Goal: Check status: Check status

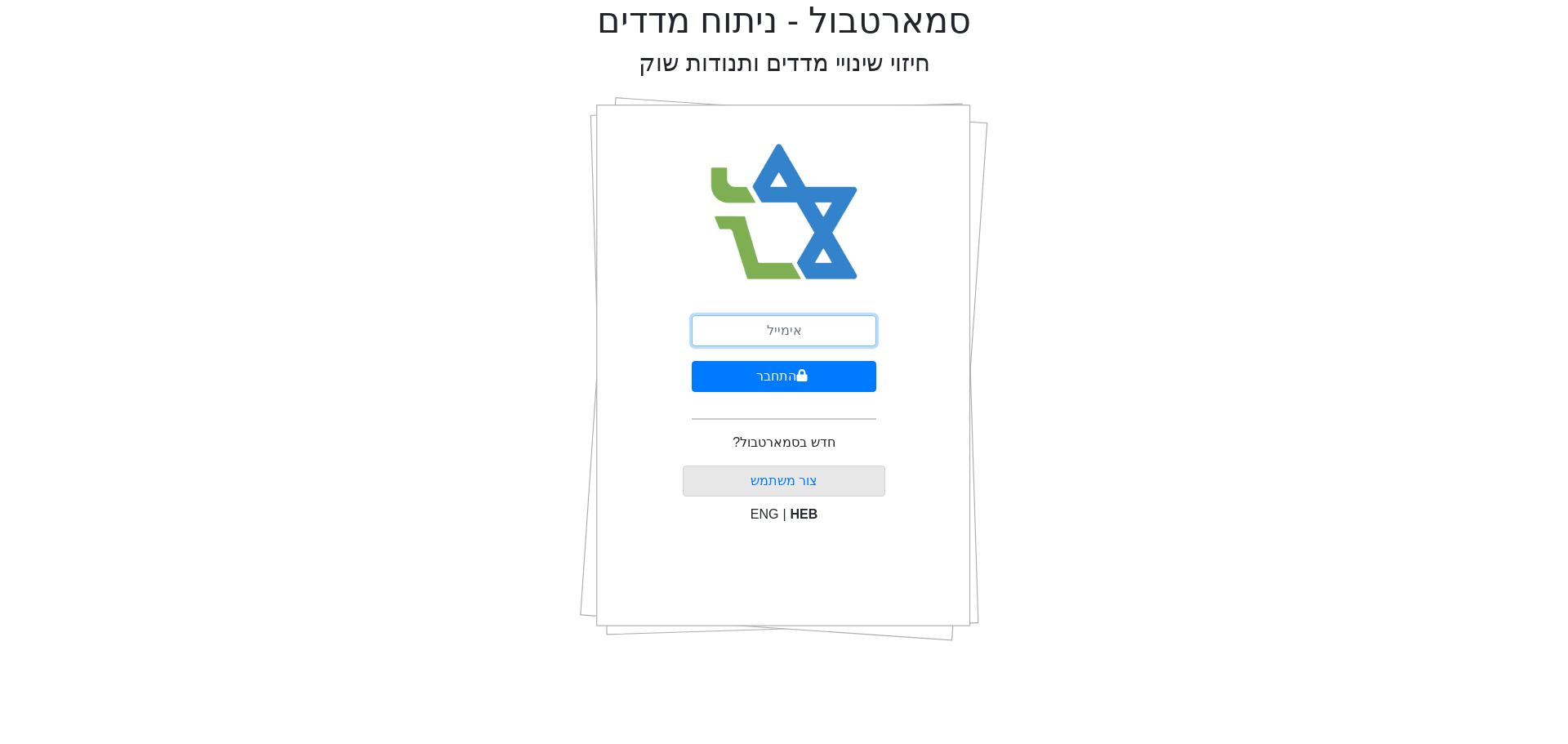
click at [787, 328] on input "email" at bounding box center [784, 331] width 184 height 31
type input "ש"
type input "[EMAIL_ADDRESS][DOMAIN_NAME]"
click at [779, 385] on button "התחבר" at bounding box center [784, 376] width 184 height 31
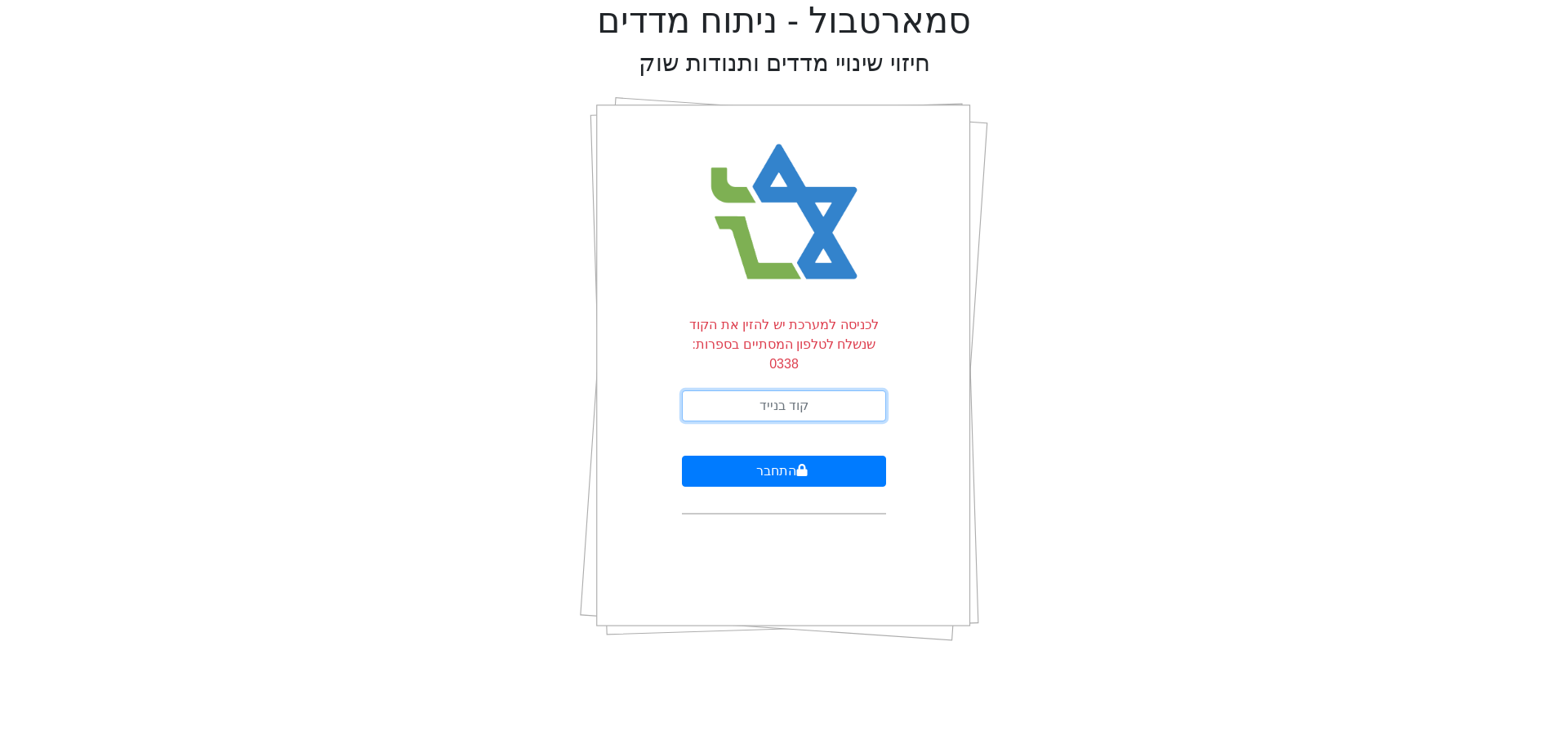
click at [779, 391] on input "text" at bounding box center [784, 406] width 205 height 31
click at [839, 393] on input "text" at bounding box center [784, 406] width 205 height 31
type input "576642"
click at [762, 456] on button "התחבר" at bounding box center [784, 471] width 205 height 31
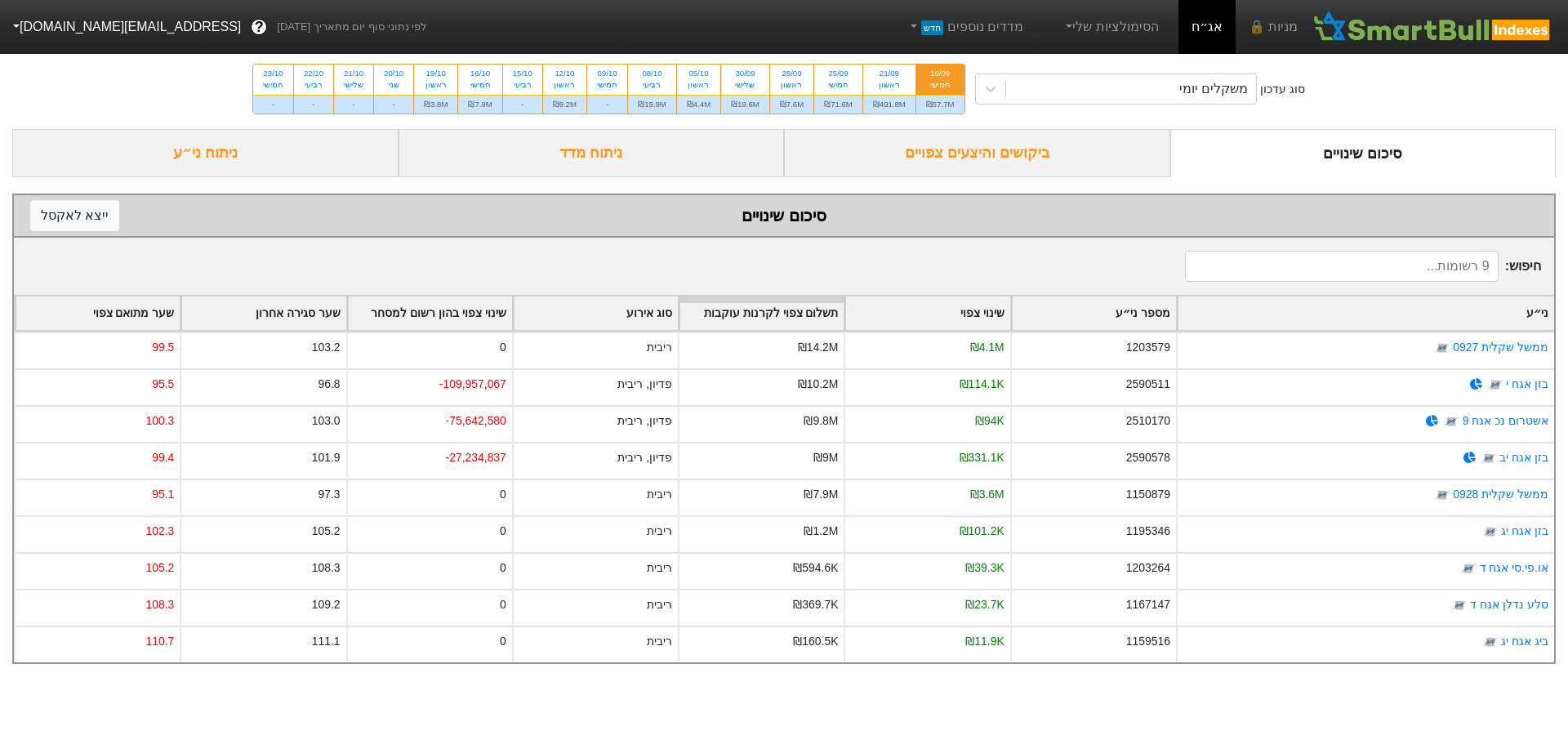
click at [950, 167] on div "ביקושים והיצעים צפויים" at bounding box center [977, 153] width 386 height 48
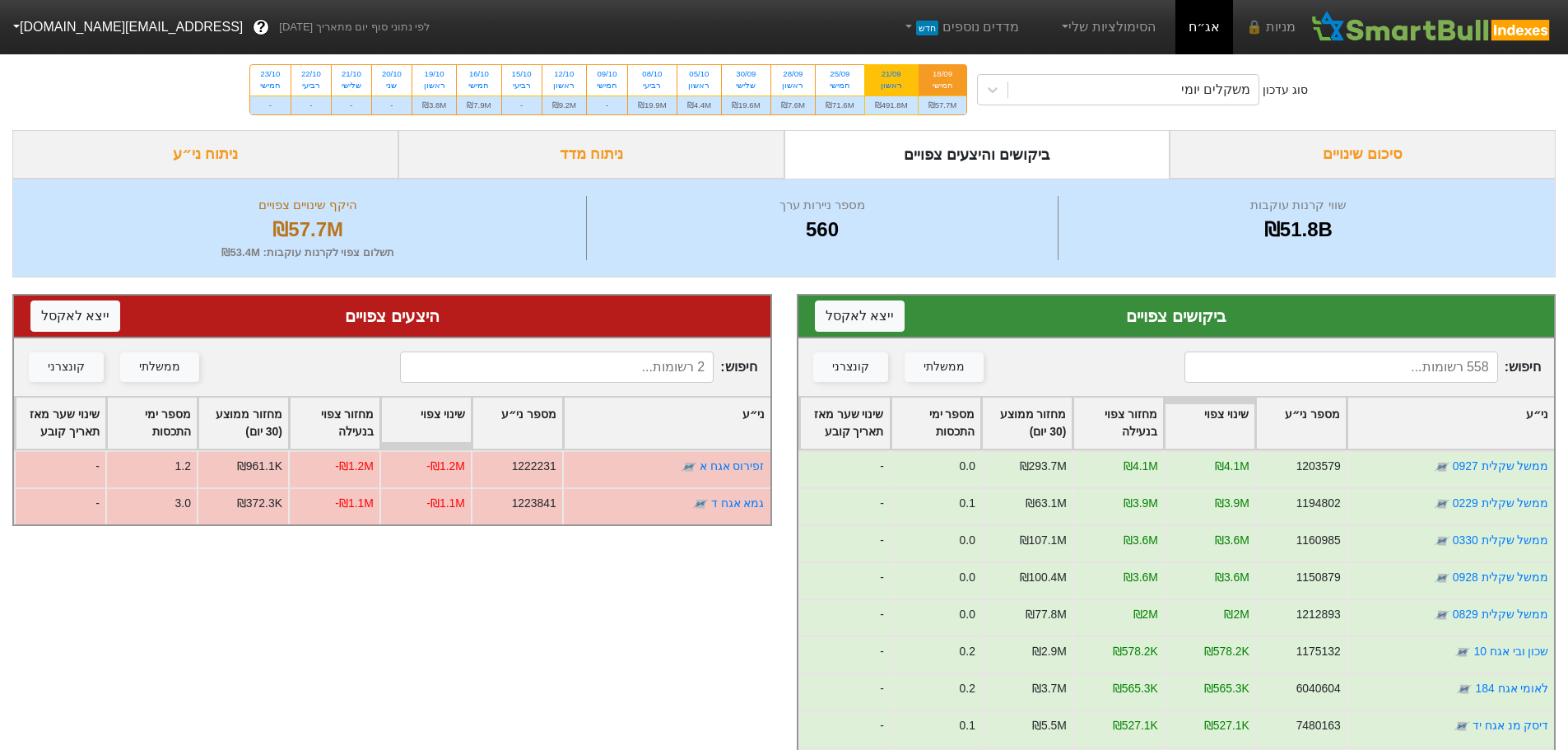
click at [897, 76] on div "21/09" at bounding box center [891, 74] width 33 height 12
click at [891, 76] on input "21/09 ראשון ₪491.8M" at bounding box center [886, 70] width 11 height 11
radio input "true"
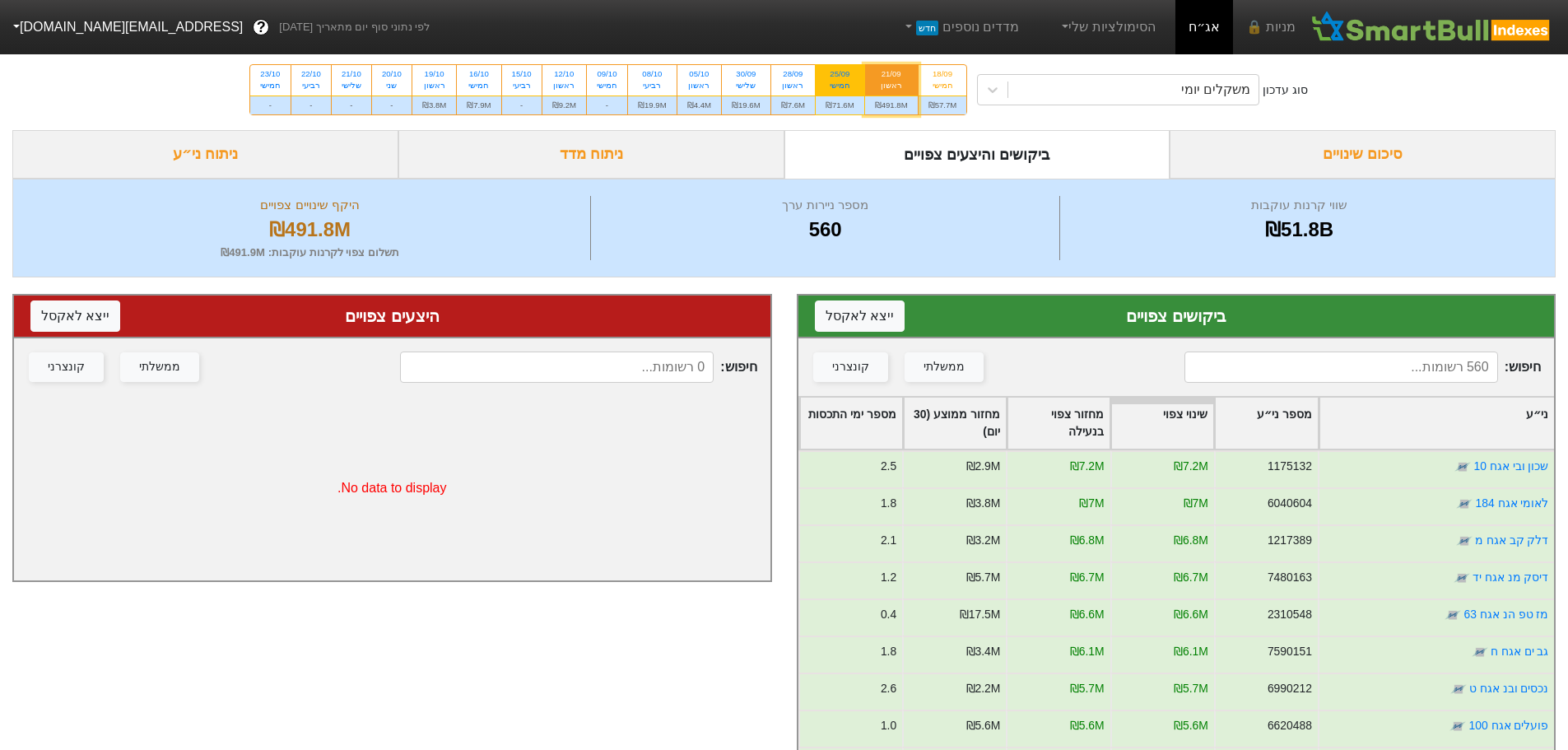
click at [841, 84] on div "חמישי" at bounding box center [840, 86] width 29 height 12
click at [839, 76] on input "25/09 חמישי ₪71.6M" at bounding box center [834, 70] width 11 height 11
radio input "true"
